Goal: Information Seeking & Learning: Learn about a topic

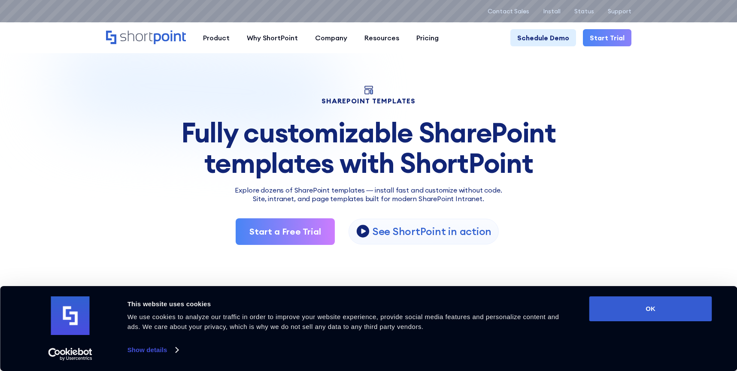
click at [606, 151] on div "Fully customizable SharePoint templates with ShortPoint" at bounding box center [368, 148] width 525 height 60
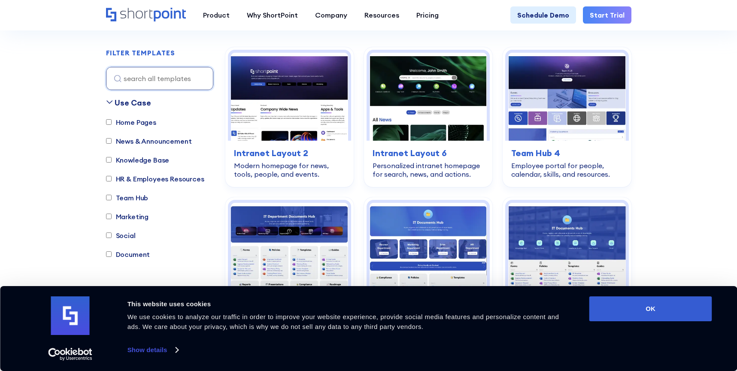
scroll to position [250, 0]
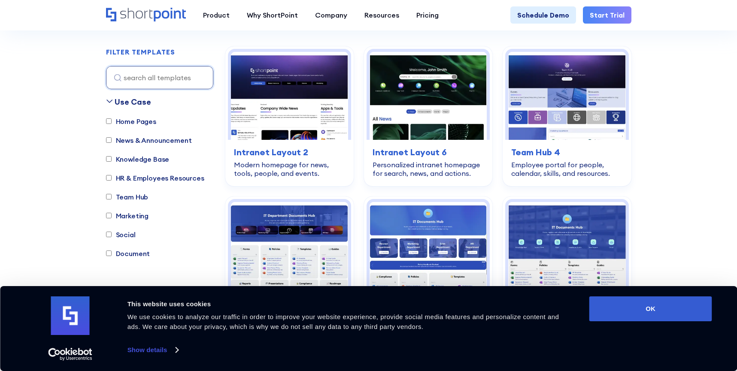
click at [123, 160] on label "Knowledge Base" at bounding box center [137, 159] width 63 height 10
click at [112, 160] on input "Knowledge Base" at bounding box center [109, 159] width 6 height 6
checkbox input "true"
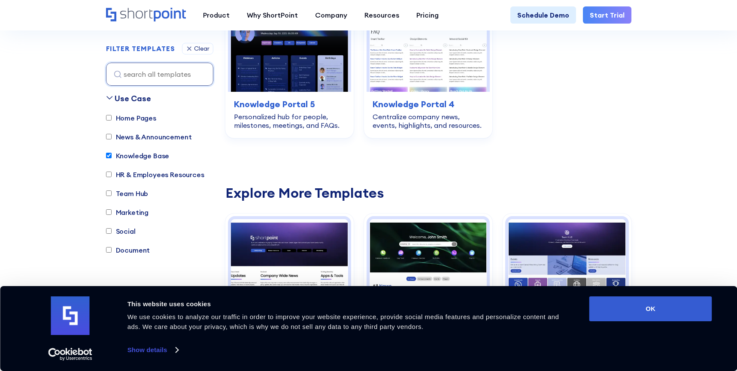
scroll to position [456, 0]
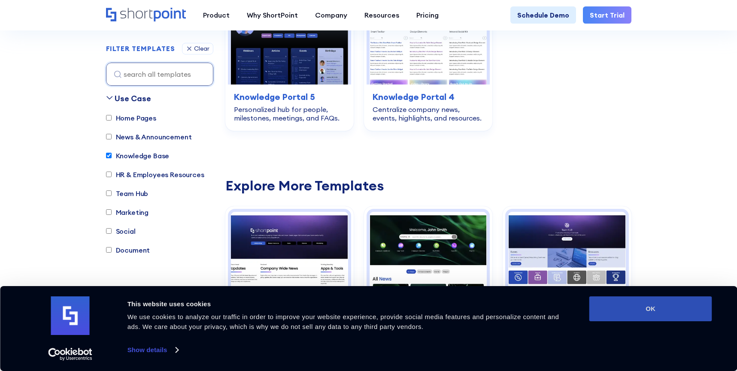
click at [629, 312] on button "OK" at bounding box center [650, 308] width 123 height 25
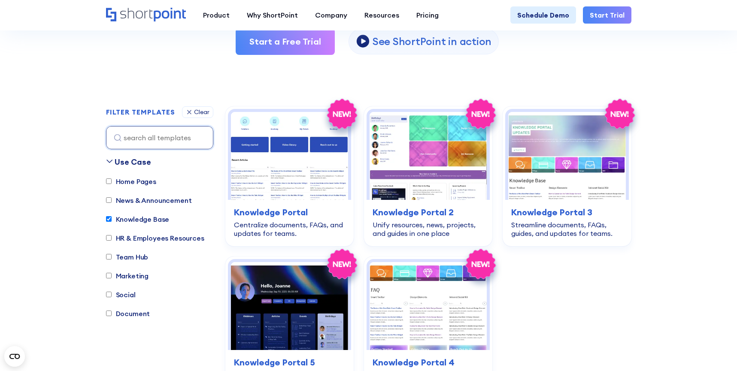
scroll to position [155, 0]
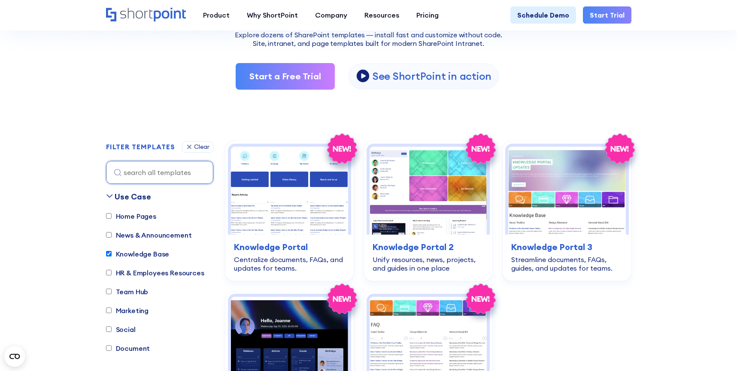
click at [109, 216] on input "Home Pages" at bounding box center [109, 216] width 6 height 6
checkbox input "true"
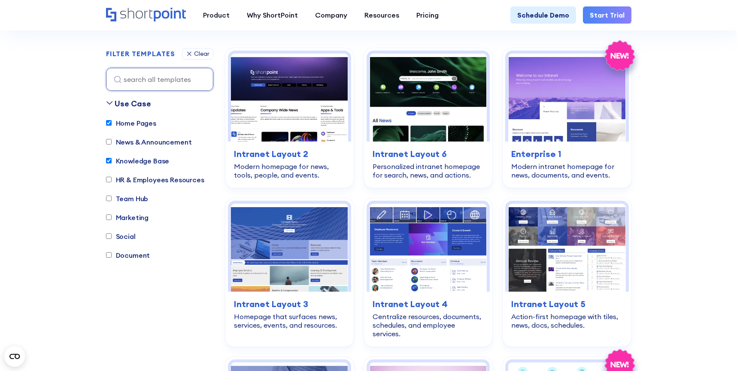
scroll to position [253, 0]
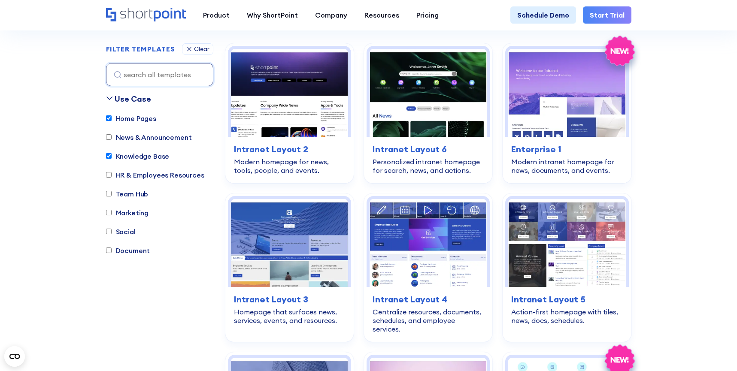
click at [111, 195] on input "Team Hub" at bounding box center [109, 194] width 6 height 6
checkbox input "true"
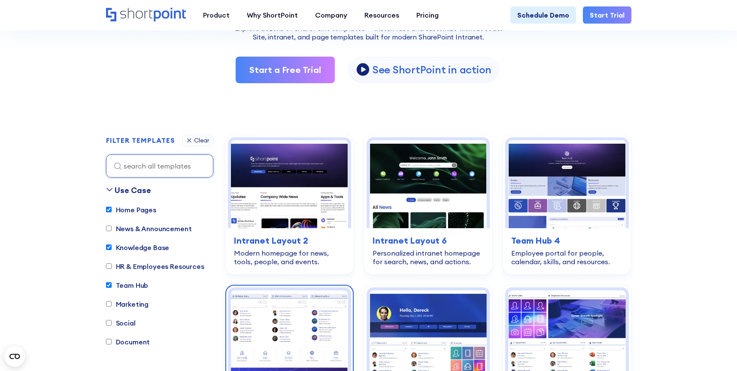
scroll to position [233, 0]
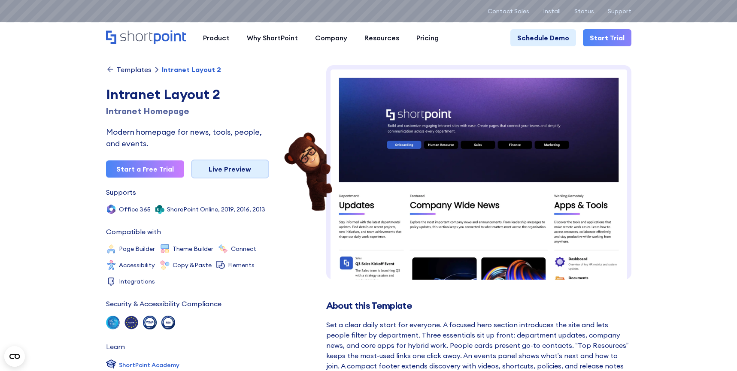
click at [231, 175] on link "Live Preview" at bounding box center [230, 169] width 78 height 19
click at [209, 173] on link "Live Preview" at bounding box center [230, 169] width 78 height 19
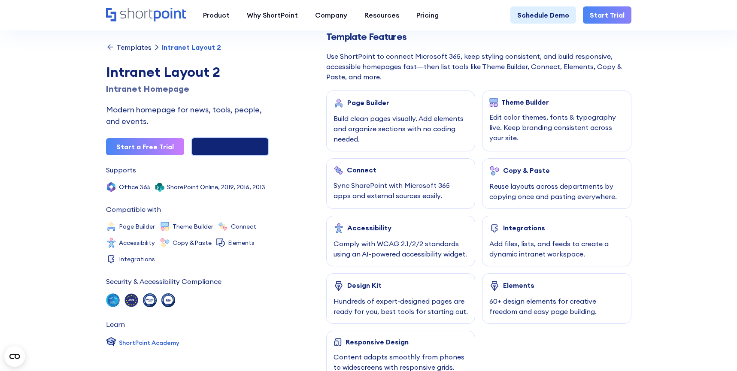
scroll to position [374, 0]
